Goal: Navigation & Orientation: Understand site structure

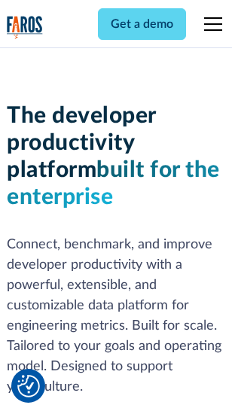
scroll to position [226, 0]
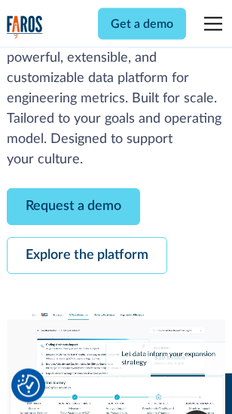
click at [74, 208] on link "Request a demo" at bounding box center [73, 207] width 133 height 37
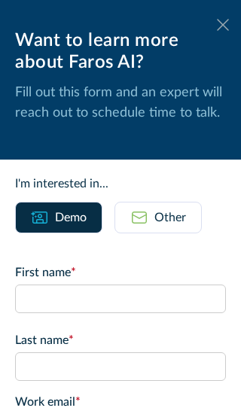
click at [217, 25] on icon at bounding box center [223, 24] width 12 height 11
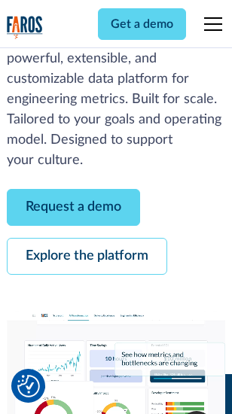
scroll to position [275, 0]
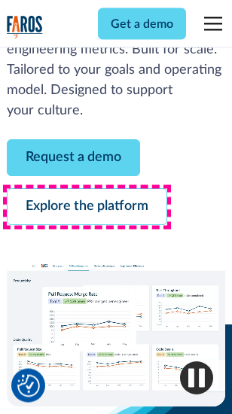
click at [87, 208] on link "Explore the platform" at bounding box center [87, 207] width 160 height 37
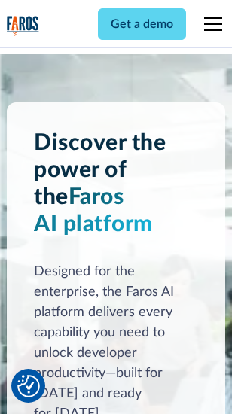
scroll to position [11466, 0]
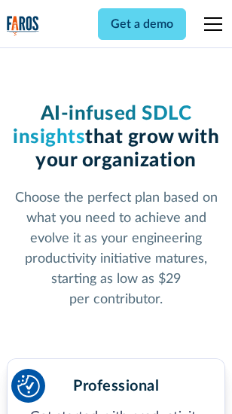
scroll to position [2391, 0]
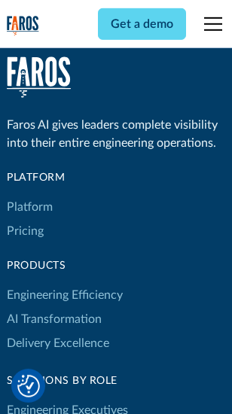
click at [29, 207] on link "Platform" at bounding box center [30, 207] width 46 height 24
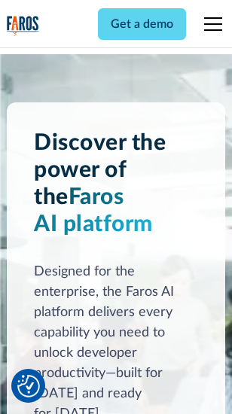
scroll to position [11949, 0]
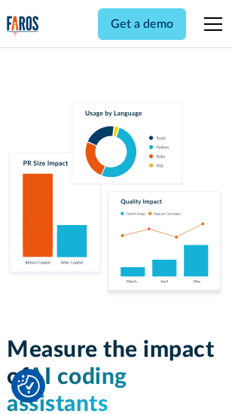
scroll to position [9416, 0]
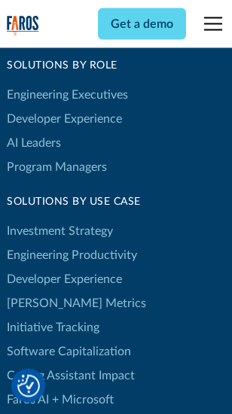
click at [45, 291] on link "[PERSON_NAME] Metrics" at bounding box center [76, 303] width 139 height 24
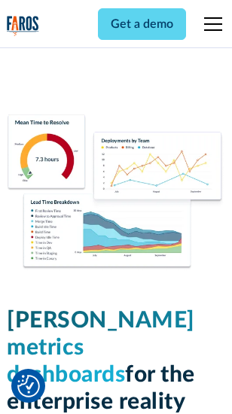
scroll to position [6667, 0]
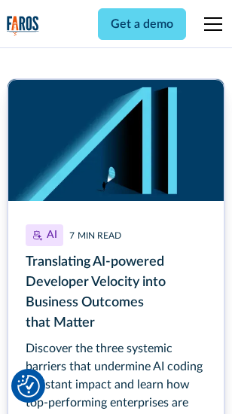
scroll to position [6817, 0]
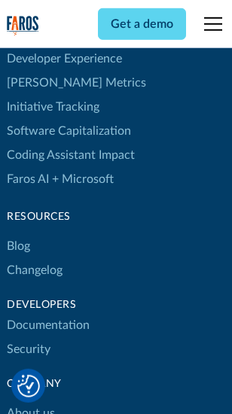
click at [35, 258] on link "Changelog" at bounding box center [35, 270] width 56 height 24
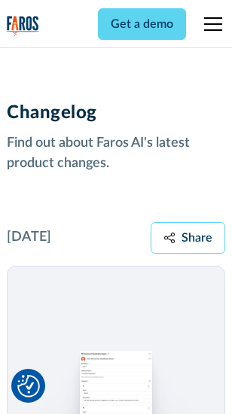
scroll to position [18454, 0]
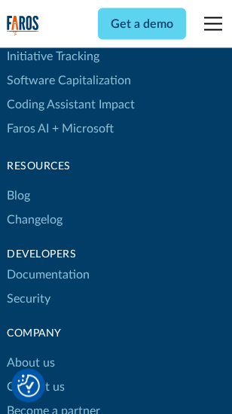
click at [30, 351] on link "About us" at bounding box center [31, 363] width 48 height 24
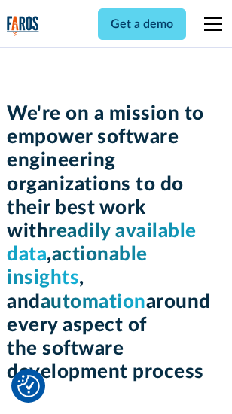
scroll to position [5209, 0]
